Goal: Task Accomplishment & Management: Manage account settings

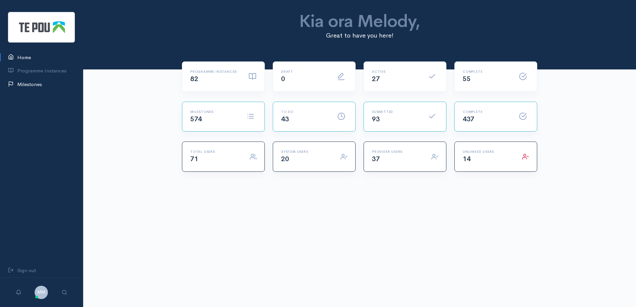
click at [16, 87] on icon at bounding box center [12, 85] width 9 height 8
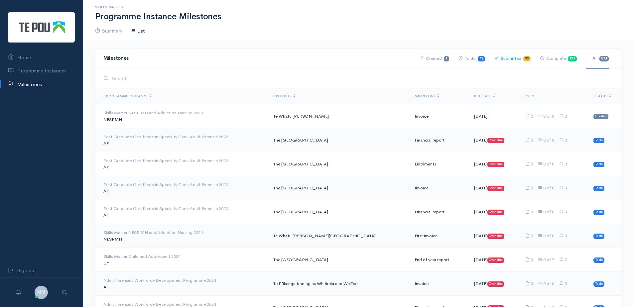
click at [513, 60] on link "Submitted 93" at bounding box center [513, 58] width 36 height 21
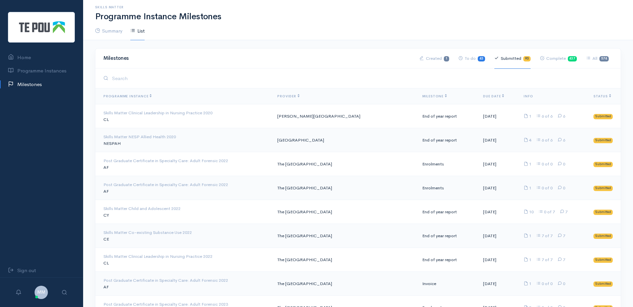
click at [513, 60] on link "Submitted 93" at bounding box center [513, 58] width 36 height 21
click at [421, 93] on th "Milestone" at bounding box center [447, 96] width 61 height 16
click at [423, 98] on span "Milestone" at bounding box center [435, 96] width 25 height 4
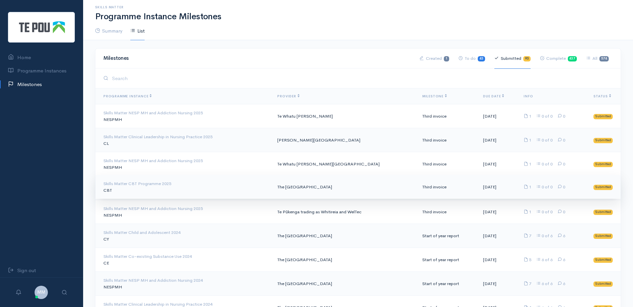
click at [326, 186] on td "The [GEOGRAPHIC_DATA]" at bounding box center [344, 187] width 145 height 24
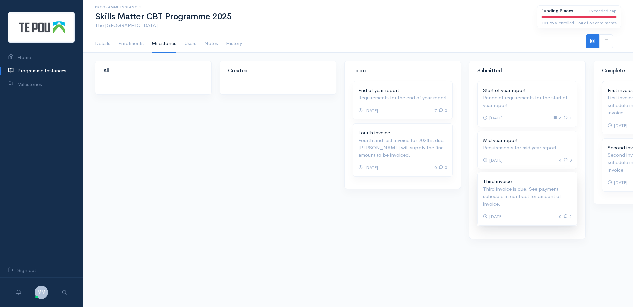
click at [537, 195] on p "Third invoice is due. See payment schedule in contract for amount of invoice." at bounding box center [527, 197] width 89 height 23
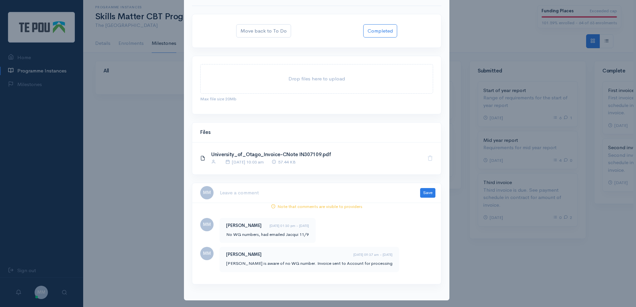
scroll to position [48, 0]
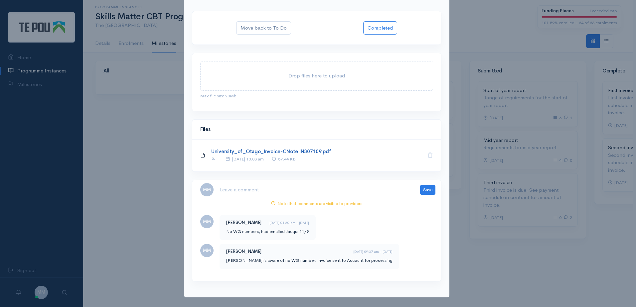
click at [306, 152] on link "University_of_Otago_Invoice-CNote IN307109.pdf" at bounding box center [271, 151] width 120 height 6
click at [297, 189] on textarea at bounding box center [316, 190] width 193 height 14
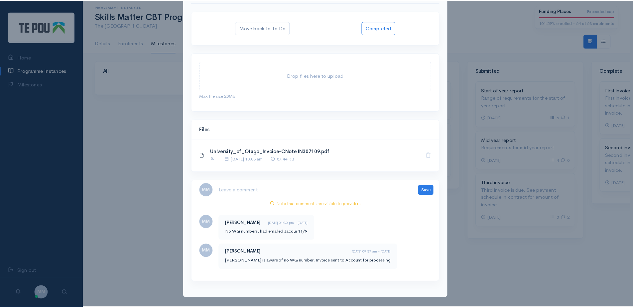
scroll to position [0, 0]
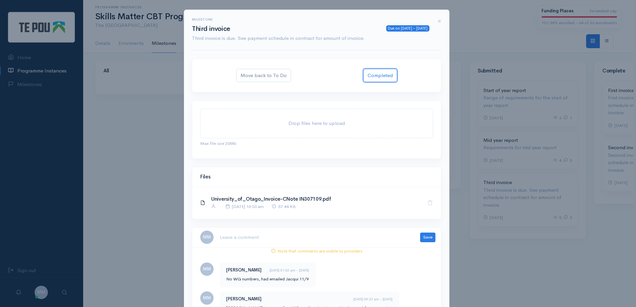
drag, startPoint x: 383, startPoint y: 74, endPoint x: 357, endPoint y: 291, distance: 218.8
click at [358, 307] on html "Home Programme Instances Milestones Sign out MM Profile My preferences" at bounding box center [318, 153] width 636 height 307
click at [366, 241] on textarea at bounding box center [316, 238] width 193 height 14
click at [264, 234] on textarea at bounding box center [316, 238] width 193 height 14
paste textarea "Skills Matter invoice has been checked"
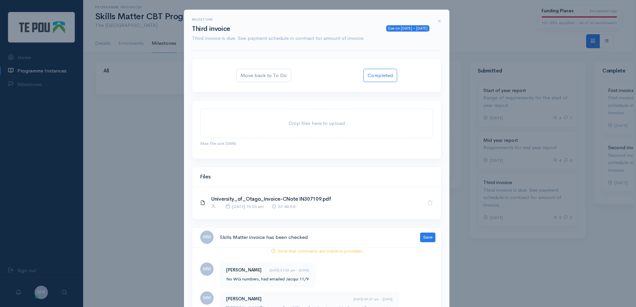
click at [266, 238] on textarea "Skills Matter invoice has been checked" at bounding box center [316, 238] width 193 height 14
click at [312, 240] on textarea "Skills Matter invoice has been checked" at bounding box center [316, 238] width 193 height 14
click at [332, 240] on textarea "Skills Matter invoice has been checked" at bounding box center [316, 238] width 193 height 14
click at [264, 237] on textarea "Skills Matter invoice has been checked" at bounding box center [316, 238] width 193 height 14
click at [352, 233] on textarea "Skills Matter invoice in TechOne has been checked" at bounding box center [316, 238] width 193 height 14
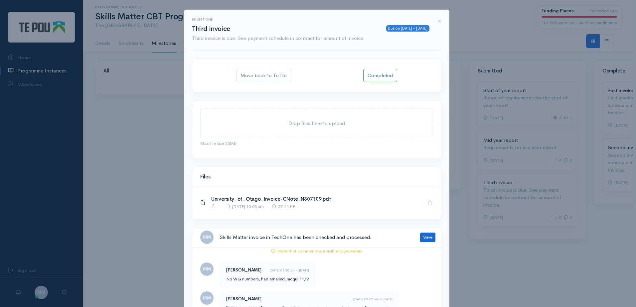
type textarea "Skills Matter invoice in TechOne has been checked and processed."
click at [430, 238] on button "Save" at bounding box center [427, 238] width 15 height 10
click at [386, 73] on button "Completed" at bounding box center [380, 76] width 34 height 14
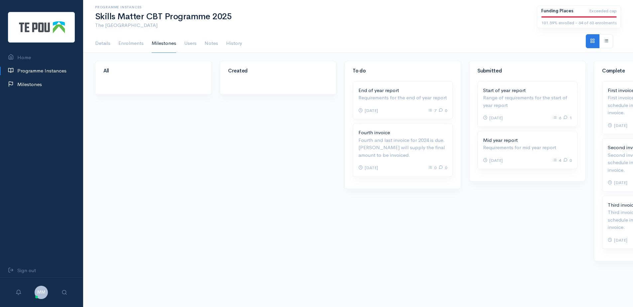
click at [25, 88] on link "Milestones" at bounding box center [41, 85] width 83 height 14
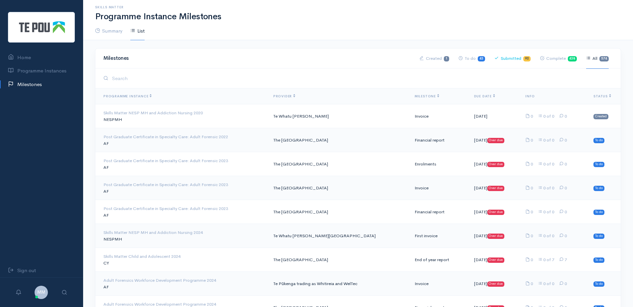
click at [511, 62] on link "Submitted 92" at bounding box center [513, 58] width 36 height 21
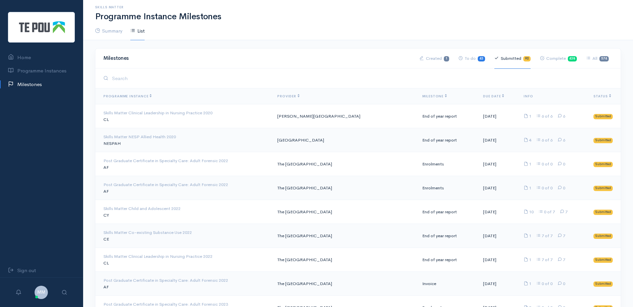
click at [486, 96] on span "Due Date" at bounding box center [493, 96] width 21 height 4
click at [423, 96] on span "Milestone" at bounding box center [435, 96] width 25 height 4
click at [423, 98] on span "Milestone" at bounding box center [435, 96] width 25 height 4
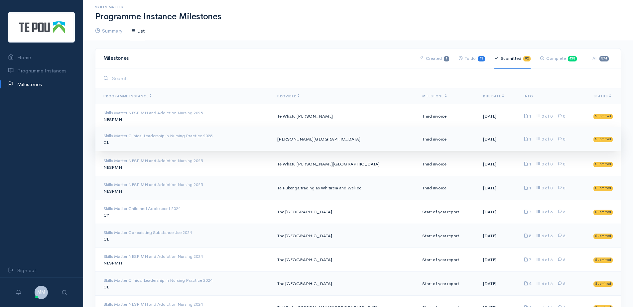
click at [297, 140] on td "[PERSON_NAME][GEOGRAPHIC_DATA]" at bounding box center [344, 139] width 145 height 24
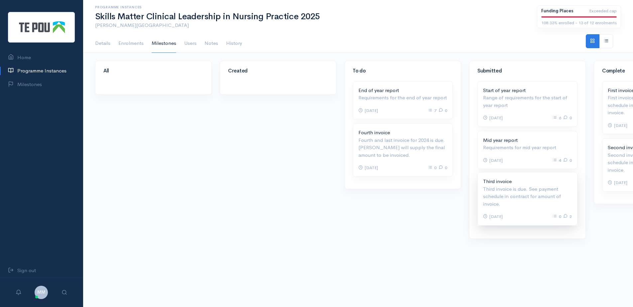
click at [557, 200] on p "Third invoice is due. See payment schedule in contract for amount of invoice." at bounding box center [527, 197] width 89 height 23
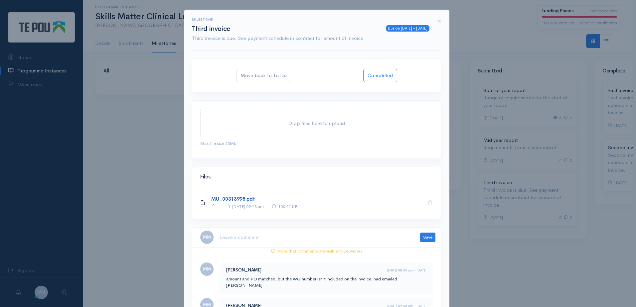
click at [244, 202] on link "MU_00313998.pdf" at bounding box center [233, 199] width 44 height 6
click at [264, 238] on textarea at bounding box center [316, 238] width 193 height 14
paste textarea "Skills Matter invoice has been checked.”"
click at [264, 236] on textarea "Skills Matter invoice has been checked.”" at bounding box center [316, 238] width 193 height 14
click at [375, 236] on textarea "Skills Matter invoice in TechOne has been checked.”" at bounding box center [316, 238] width 193 height 14
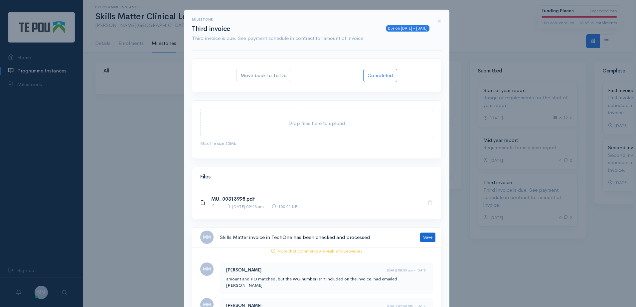
type textarea "Skills Matter invoice in TechOne has been checked and processed"
click at [428, 239] on button "Save" at bounding box center [427, 238] width 15 height 10
click at [377, 77] on button "Completed" at bounding box center [380, 76] width 34 height 14
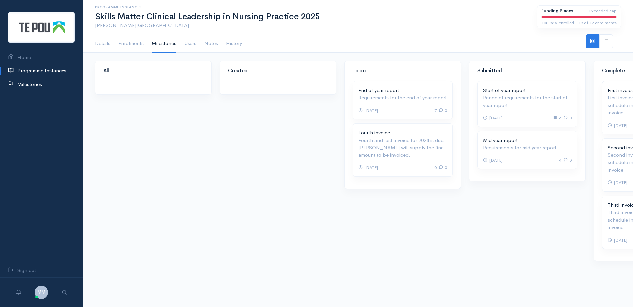
click at [32, 84] on link "Milestones" at bounding box center [41, 85] width 83 height 14
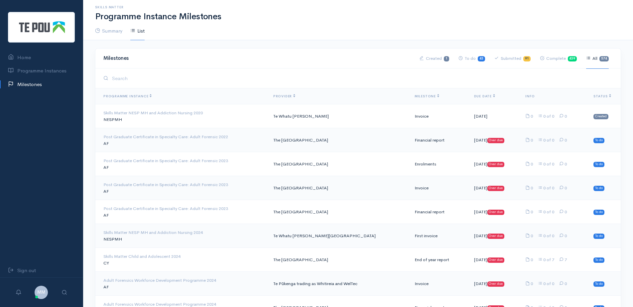
click at [517, 56] on link "Submitted 91" at bounding box center [513, 58] width 36 height 21
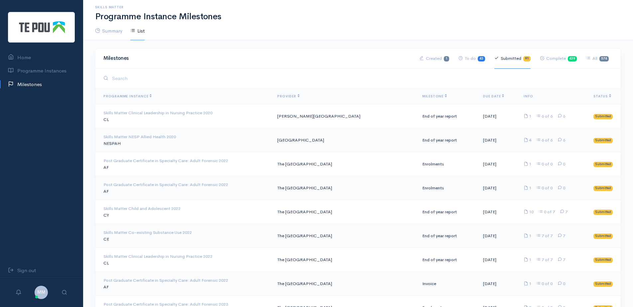
click at [421, 98] on th "Milestone" at bounding box center [447, 96] width 61 height 16
click at [423, 97] on span "Milestone" at bounding box center [435, 96] width 25 height 4
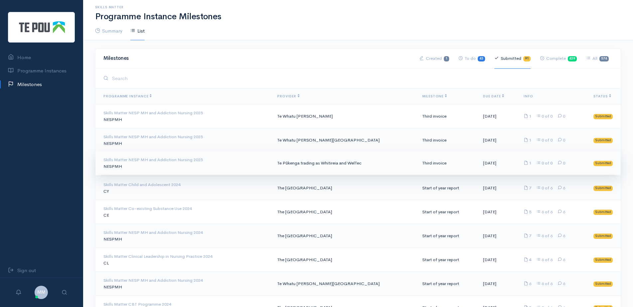
click at [364, 166] on td "Te Pūkenga trading as Whitireia and WelTec" at bounding box center [344, 163] width 145 height 24
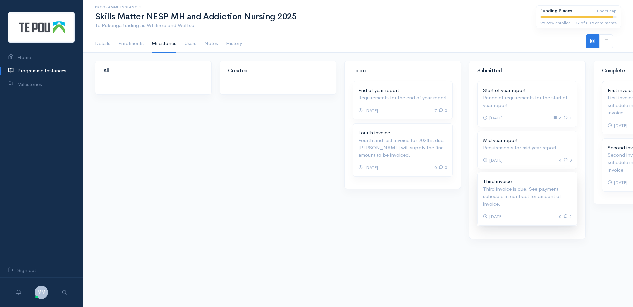
click at [542, 196] on p "Third invoice is due. See payment schedule in contract for amount of invoice." at bounding box center [527, 197] width 89 height 23
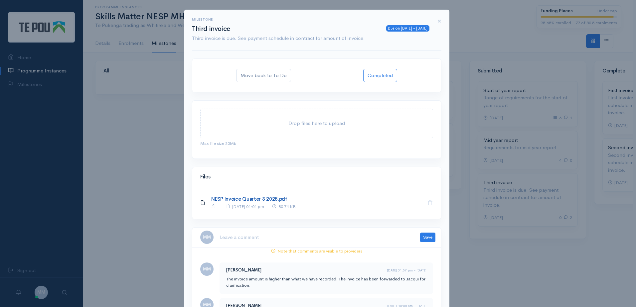
click at [256, 200] on link "NESP Invoice Quarter 3 2025.pdf" at bounding box center [249, 199] width 76 height 6
click at [272, 241] on textarea at bounding box center [316, 238] width 193 height 14
paste textarea "Ange (30/9)"
type textarea "Ange (30/9)"
drag, startPoint x: 272, startPoint y: 241, endPoint x: 167, endPoint y: 237, distance: 105.2
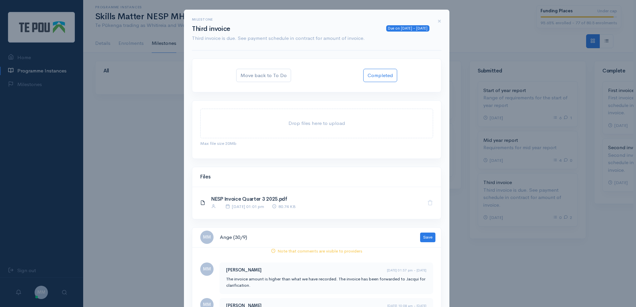
click at [167, 237] on div "Milestone Due on [DATE] - [DATE] Third invoice Third invoice is due. See paymen…" at bounding box center [318, 153] width 636 height 307
click at [266, 241] on textarea at bounding box center [316, 238] width 193 height 14
paste textarea "Skills Matter invoice has been checked"
click at [264, 240] on textarea "Skills Matter invoice has been checked" at bounding box center [316, 238] width 193 height 14
click at [332, 234] on textarea "Skills Matter invoice has been checked" at bounding box center [316, 238] width 193 height 14
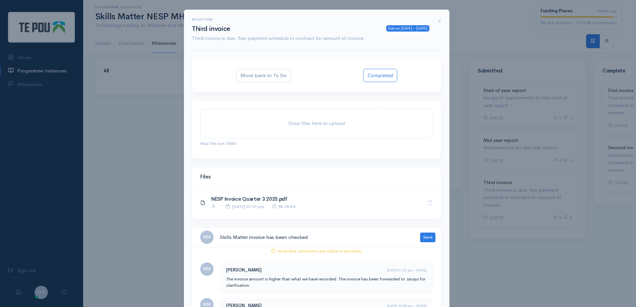
click at [333, 236] on textarea "Skills Matter invoice has been checked" at bounding box center [316, 238] width 193 height 14
click at [337, 236] on textarea "Skills Matter invoice has been checked" at bounding box center [316, 238] width 193 height 14
click at [330, 236] on textarea "Skills Matter invoice has been checked" at bounding box center [316, 238] width 193 height 14
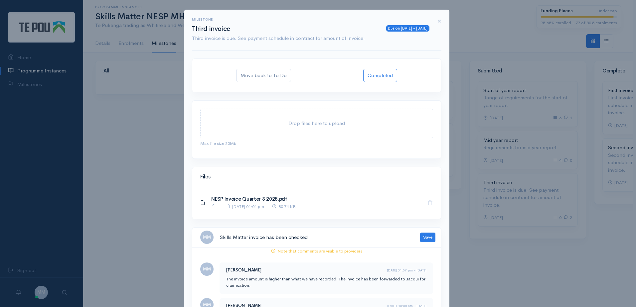
click at [330, 236] on textarea "Skills Matter invoice has been checked" at bounding box center [316, 238] width 193 height 14
click at [366, 232] on textarea "Skills Matter invoice has been checked" at bounding box center [316, 238] width 193 height 14
click at [375, 240] on textarea "Skills Matter invoice has been checked" at bounding box center [316, 238] width 193 height 14
click at [374, 241] on textarea "Skills Matter invoice has been checked" at bounding box center [316, 238] width 193 height 14
click at [373, 242] on textarea "Skills Matter invoice has been checked" at bounding box center [316, 238] width 193 height 14
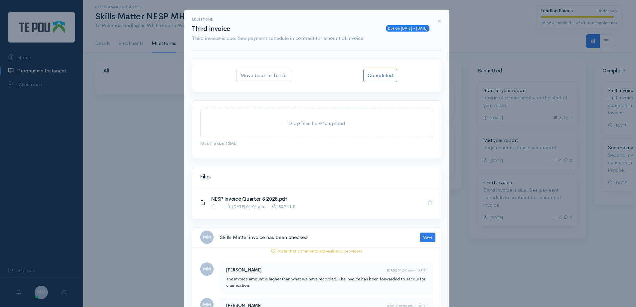
click at [342, 242] on textarea "Skills Matter invoice has been checked" at bounding box center [316, 238] width 193 height 14
click at [347, 241] on textarea "Skills Matter invoice has been checked" at bounding box center [316, 238] width 193 height 14
drag, startPoint x: 347, startPoint y: 241, endPoint x: 341, endPoint y: 245, distance: 6.7
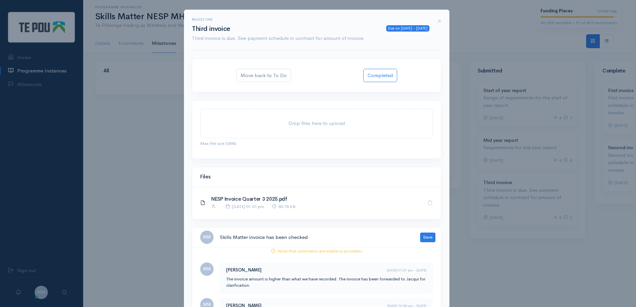
click at [341, 245] on div "MM Skills Matter invoice has been checked Save" at bounding box center [316, 238] width 249 height 20
click at [333, 238] on textarea "Skills Matter invoice has been checked" at bounding box center [316, 238] width 193 height 14
click at [332, 238] on textarea "Skills Matter invoice has been checked" at bounding box center [316, 238] width 193 height 14
click at [337, 240] on textarea "Skills Matter invoice has been checked" at bounding box center [316, 238] width 193 height 14
click at [322, 240] on textarea "Skills Matter invoice has been checked" at bounding box center [316, 238] width 193 height 14
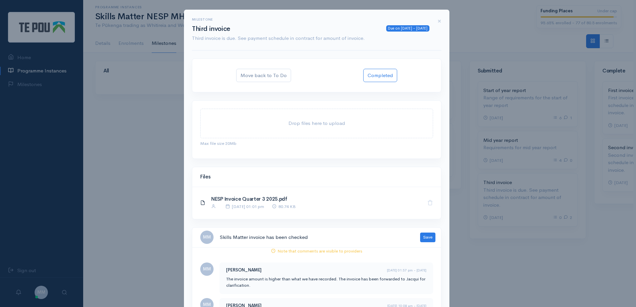
click at [374, 239] on textarea "Skills Matter invoice has been checked" at bounding box center [316, 238] width 193 height 14
click at [361, 241] on textarea "Skills Matter invoice has been checked" at bounding box center [316, 238] width 193 height 14
click at [364, 240] on textarea "Skills Matter invoice has been checked" at bounding box center [316, 238] width 193 height 14
click at [226, 235] on textarea "Skills Matter invoice has been checked" at bounding box center [316, 238] width 193 height 14
click at [250, 233] on textarea "Skills Matter invoice has been checked" at bounding box center [316, 238] width 193 height 14
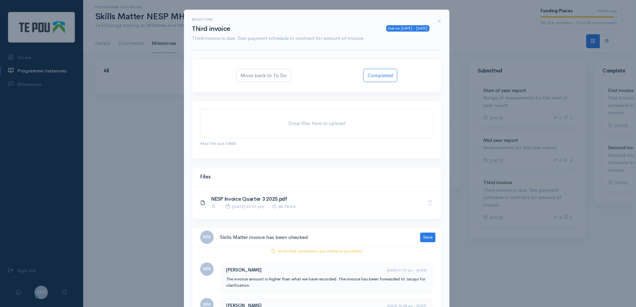
click at [252, 239] on textarea "Skills Matter invoice has been checked" at bounding box center [316, 238] width 193 height 14
click at [265, 236] on textarea "Skills Matter invoice has been checked" at bounding box center [316, 238] width 193 height 14
click at [325, 240] on textarea "Skills Matter invoice has been checked" at bounding box center [316, 238] width 193 height 14
click at [329, 238] on textarea "Skills Matter invoice has been checked" at bounding box center [316, 238] width 193 height 14
click at [264, 238] on textarea "Skills Matter invoice has been checked" at bounding box center [316, 238] width 193 height 14
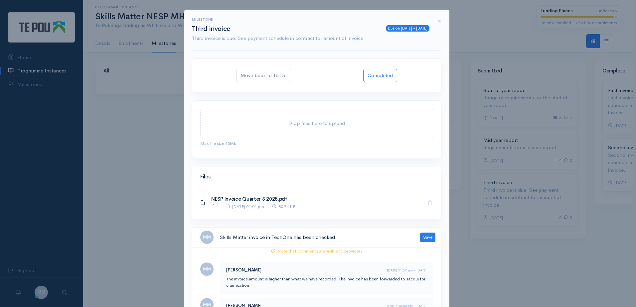
click at [343, 240] on textarea "Skills Matter invoice in TechOne has been checked" at bounding box center [316, 238] width 193 height 14
type textarea "Skills Matter invoice in TechOne has been checked and processed"
click at [383, 75] on button "Completed" at bounding box center [380, 76] width 34 height 14
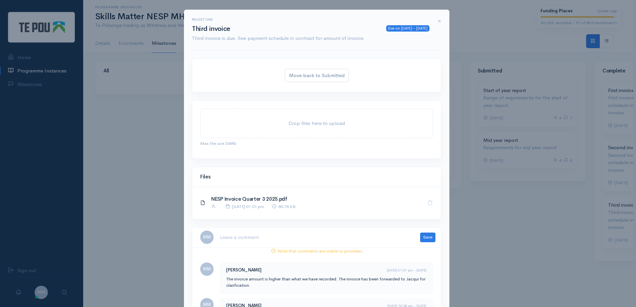
click at [357, 245] on div "MM Save" at bounding box center [316, 238] width 249 height 20
click at [347, 238] on textarea at bounding box center [316, 238] width 193 height 14
paste textarea "Skills Matter invoice has been checked"
click at [266, 238] on textarea "Skills Matter invoice has been checked" at bounding box center [316, 238] width 193 height 14
click at [377, 236] on textarea "Skills Matter invoice in TechOne has been checked" at bounding box center [316, 238] width 193 height 14
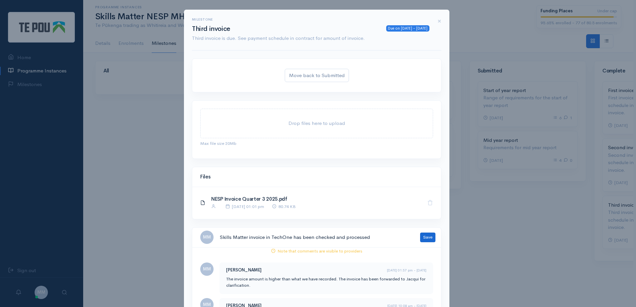
type textarea "Skills Matter invoice in TechOne has been checked and processed"
click at [426, 239] on button "Save" at bounding box center [427, 238] width 15 height 10
